Goal: Use online tool/utility

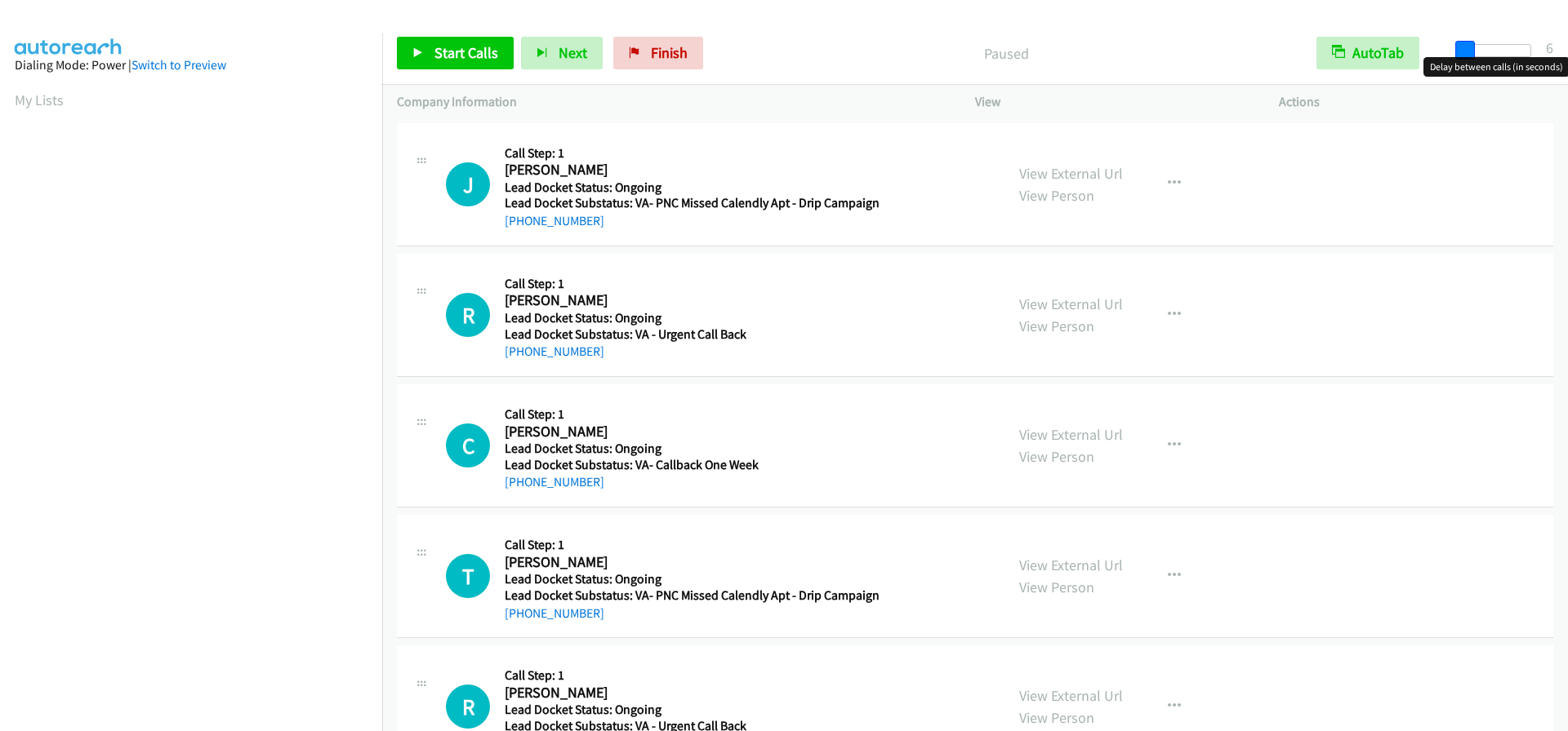
click at [1463, 53] on span at bounding box center [1464, 51] width 20 height 20
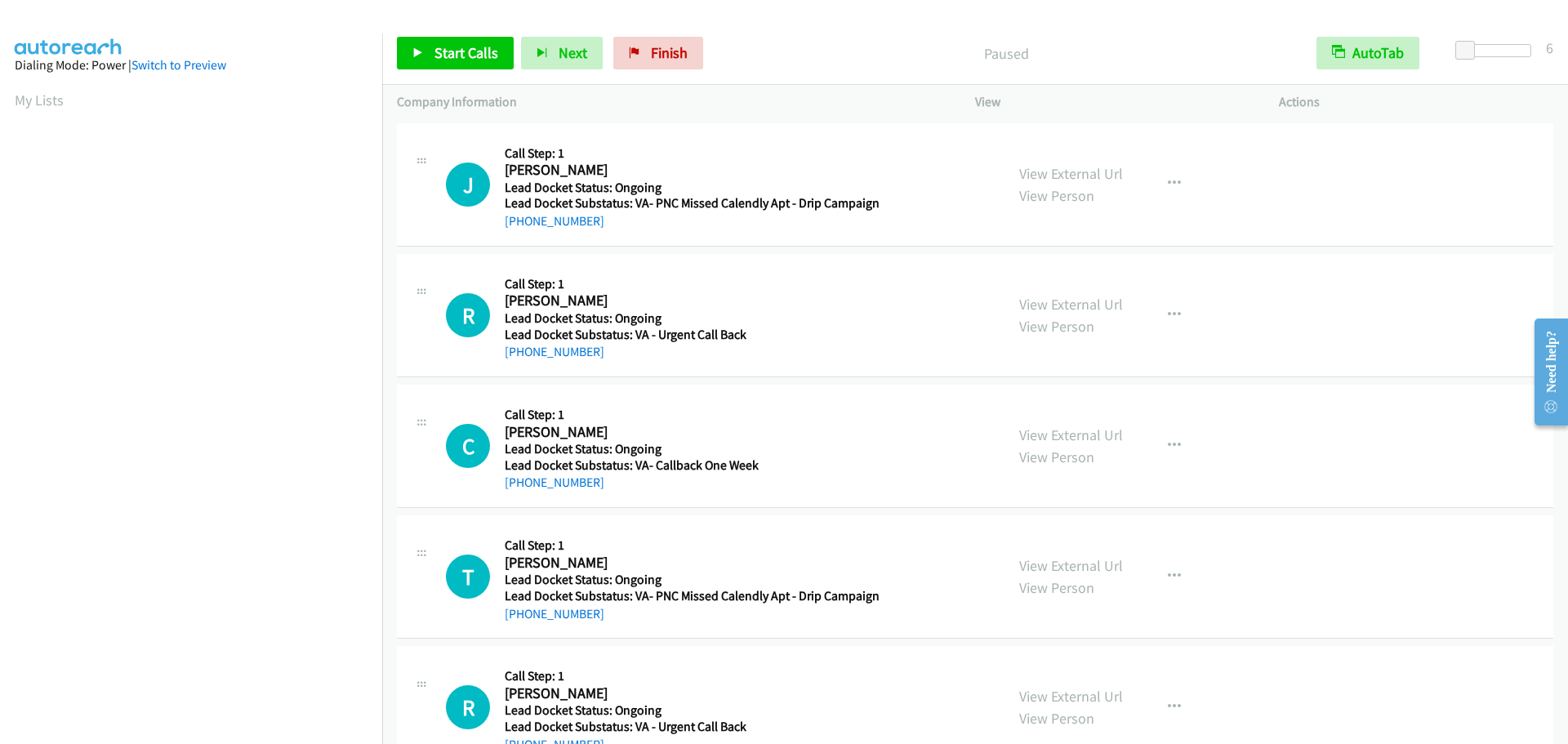
click at [436, 74] on div "Start Calls Pause Next Finish Paused AutoTab AutoTab 6" at bounding box center [975, 53] width 1185 height 62
click at [445, 58] on span "Start Calls" at bounding box center [466, 53] width 63 height 19
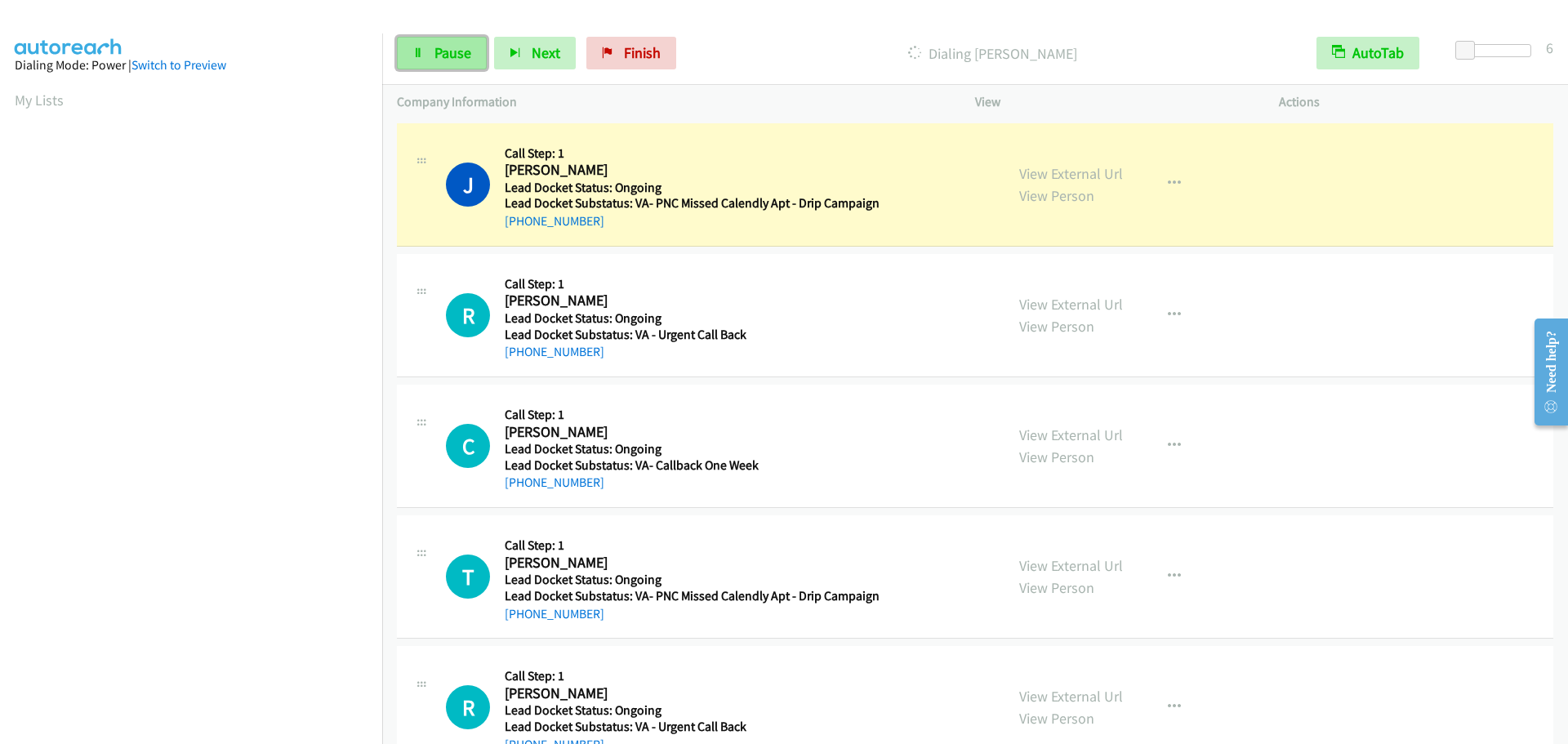
click at [426, 49] on link "Pause" at bounding box center [441, 53] width 90 height 33
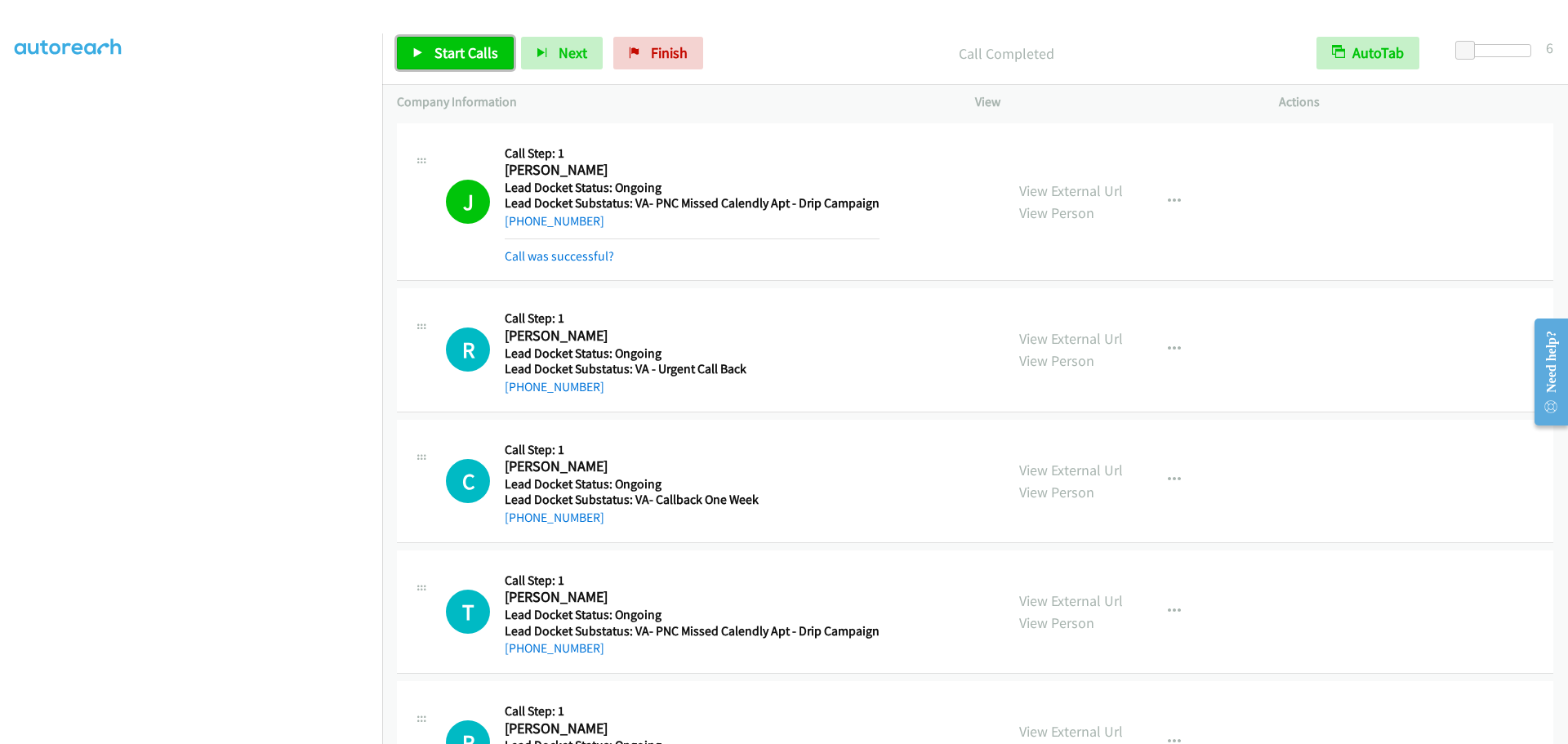
click at [450, 56] on span "Start Calls" at bounding box center [466, 53] width 63 height 19
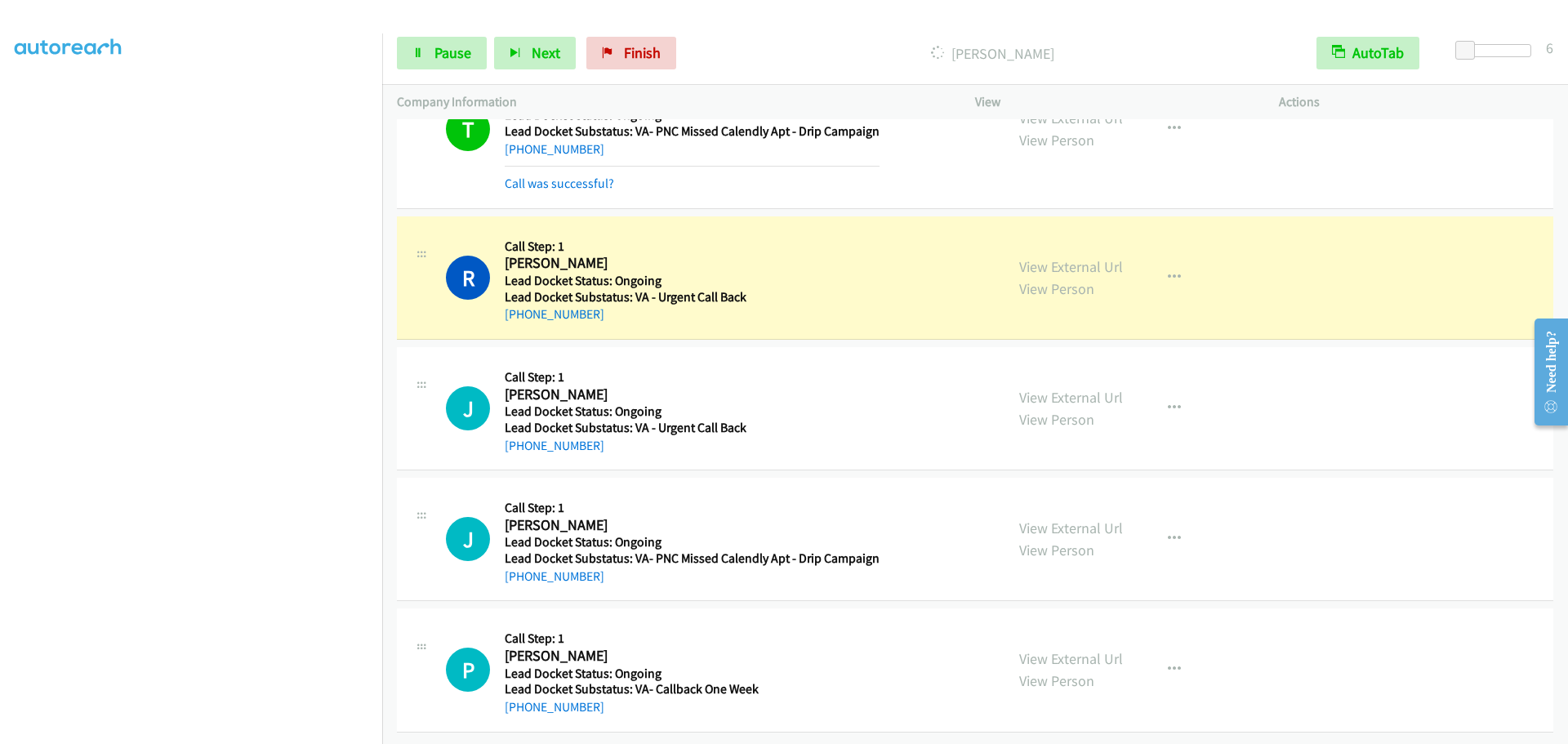
scroll to position [581, 0]
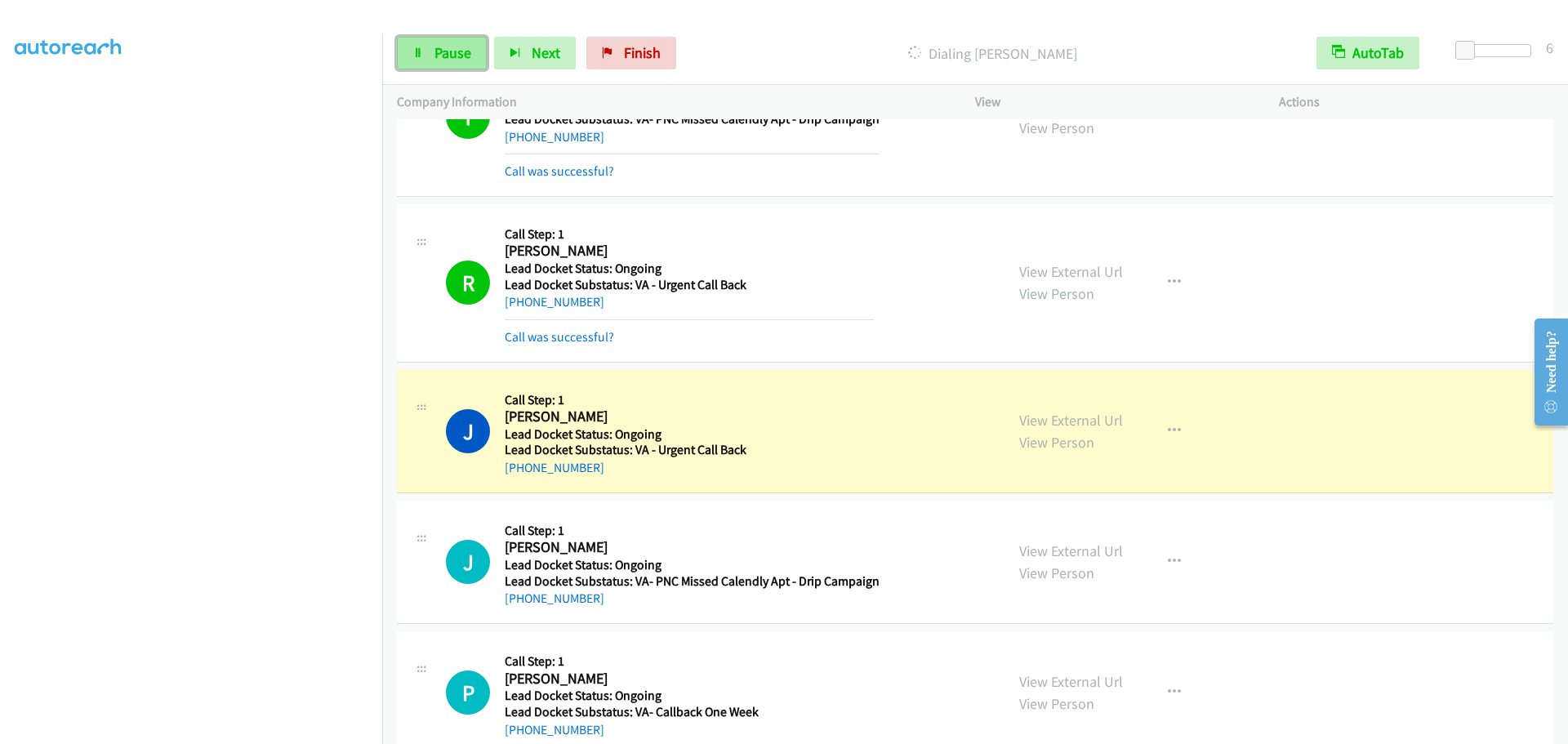
click at [437, 49] on span "Pause" at bounding box center [452, 53] width 37 height 19
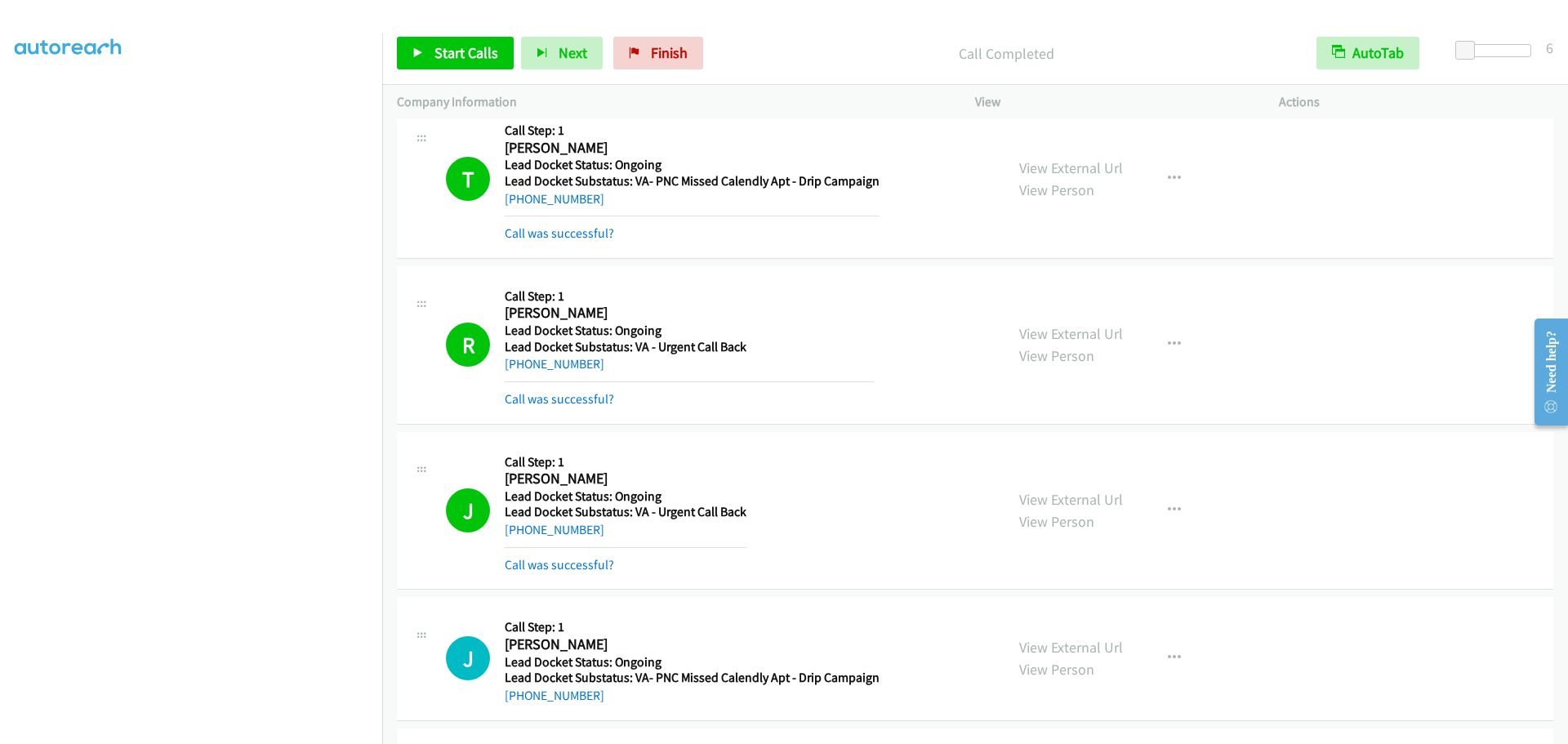
scroll to position [500, 0]
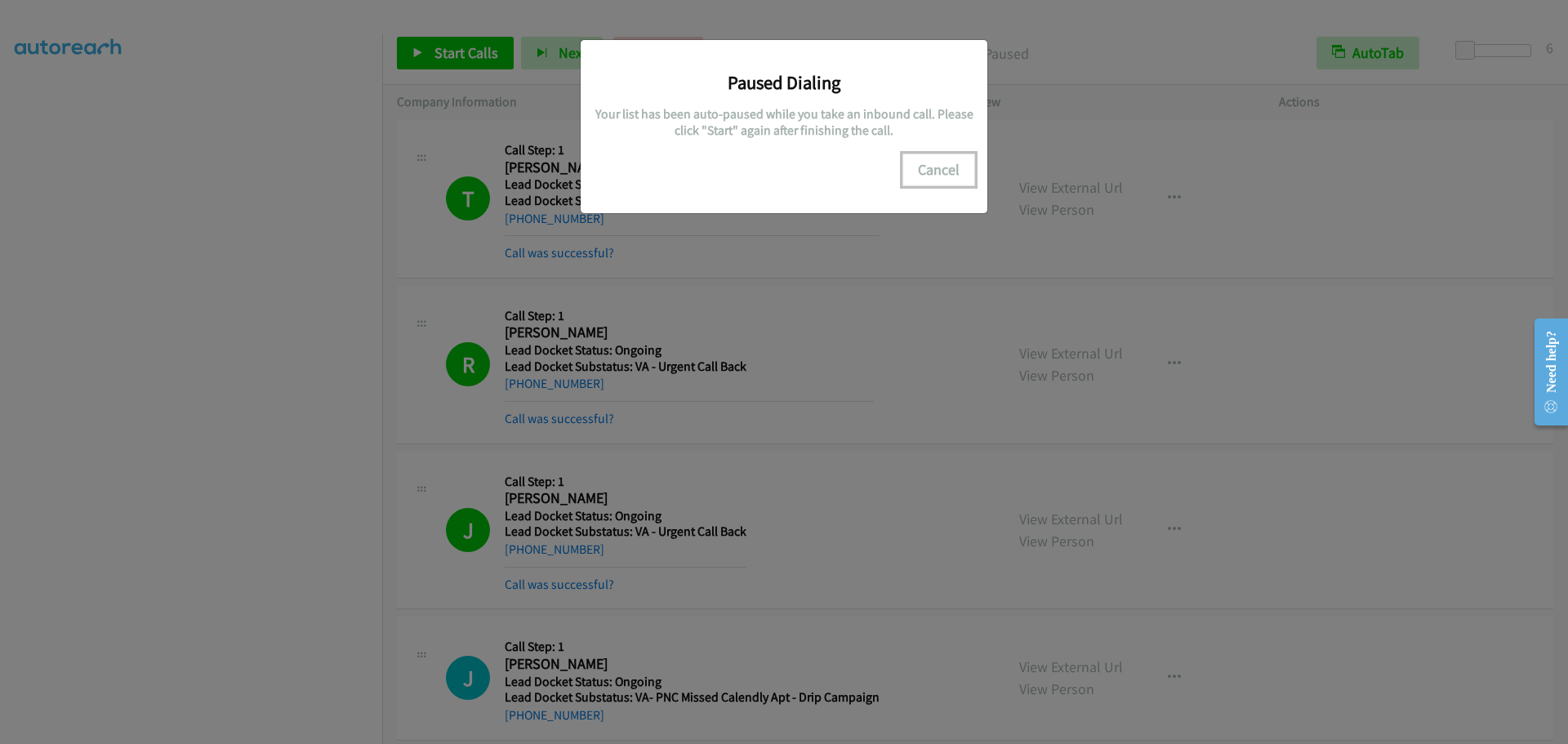
click at [954, 167] on button "Cancel" at bounding box center [939, 170] width 73 height 33
